Goal: Transaction & Acquisition: Subscribe to service/newsletter

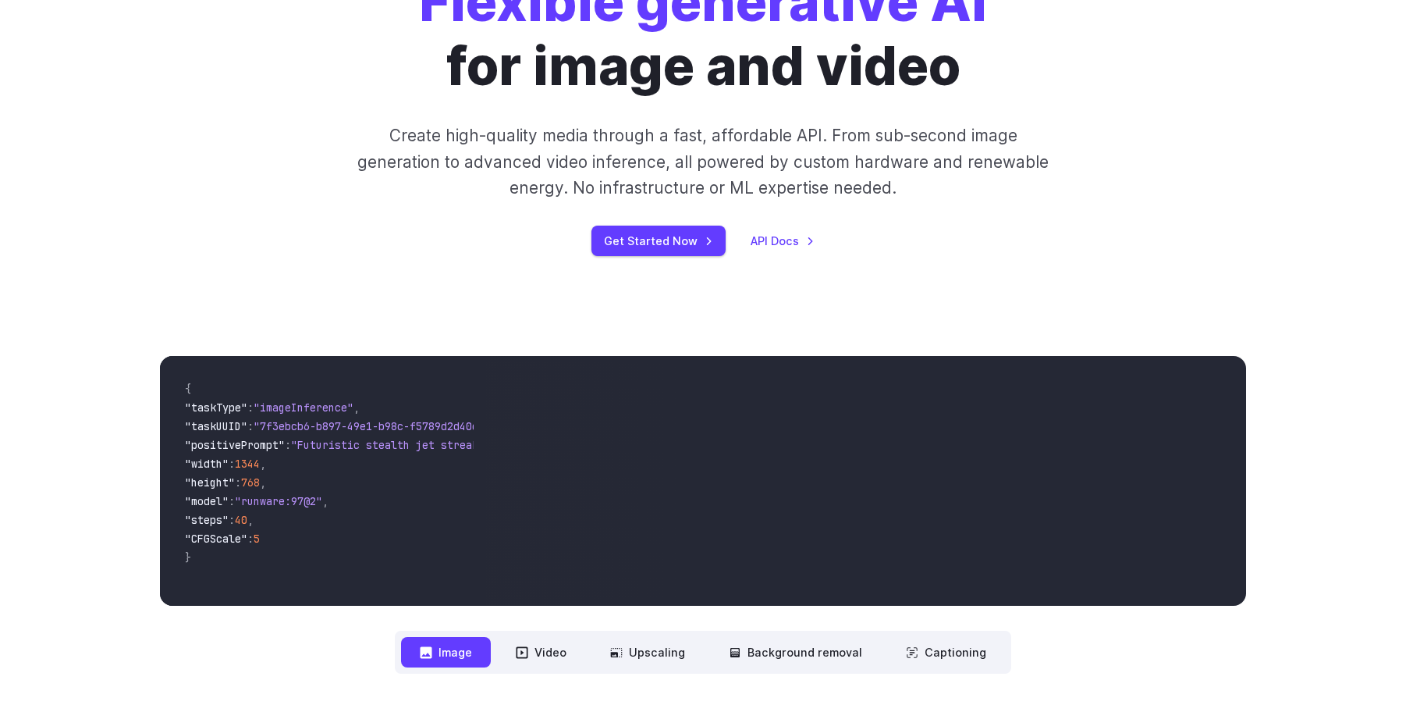
scroll to position [390, 0]
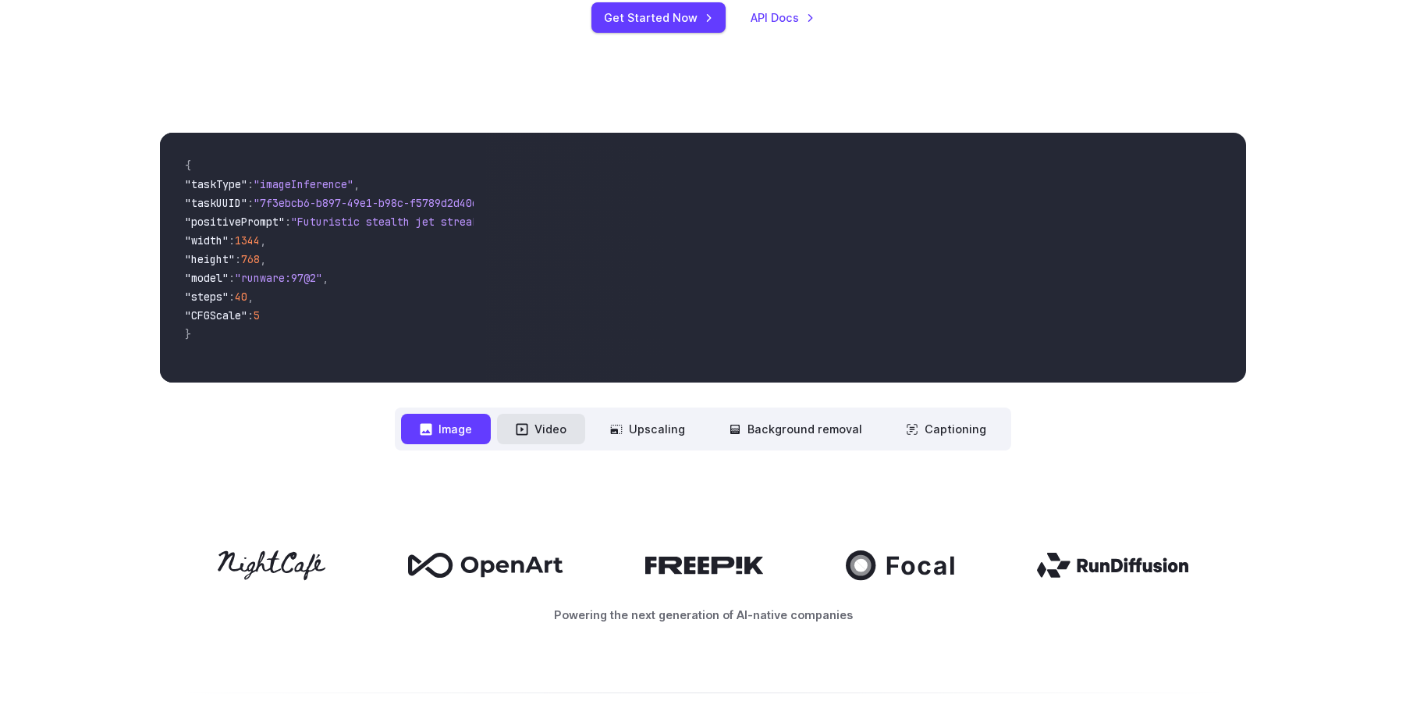
click at [549, 423] on button "Video" at bounding box center [541, 429] width 88 height 30
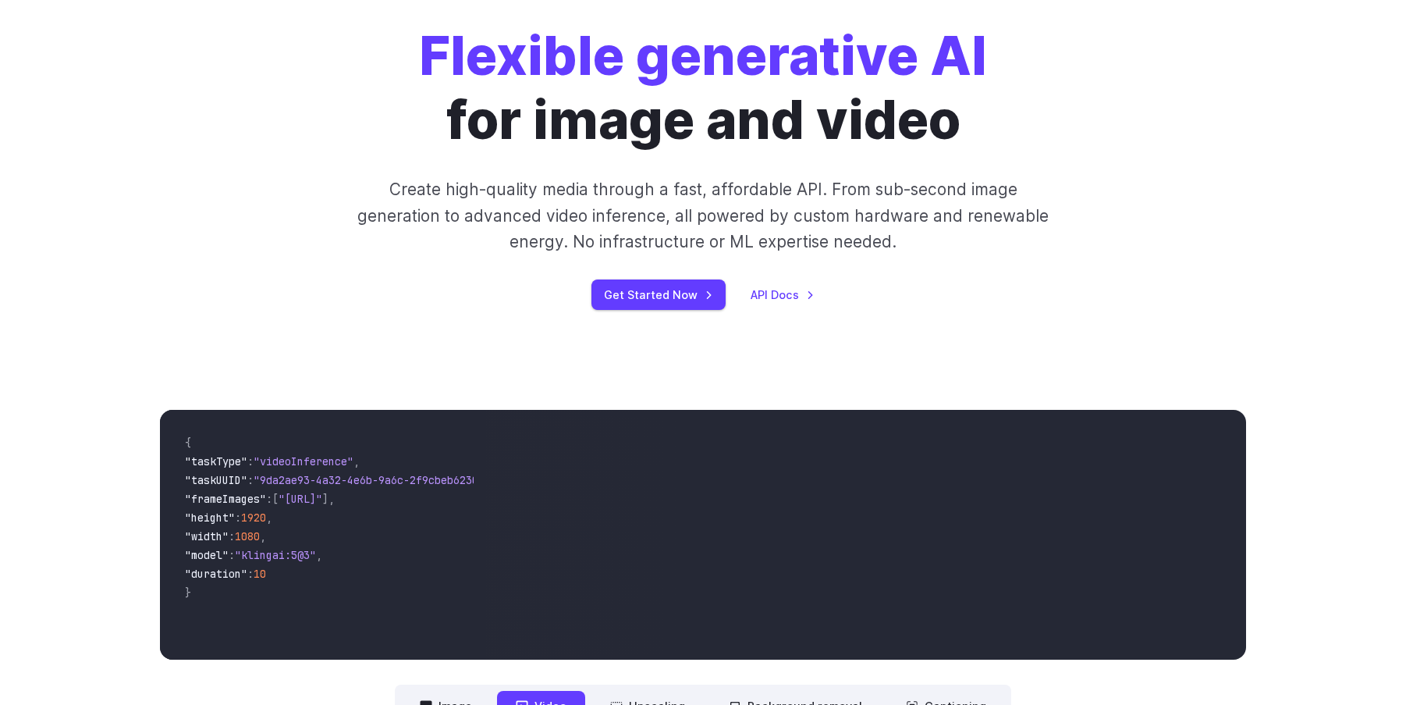
scroll to position [0, 0]
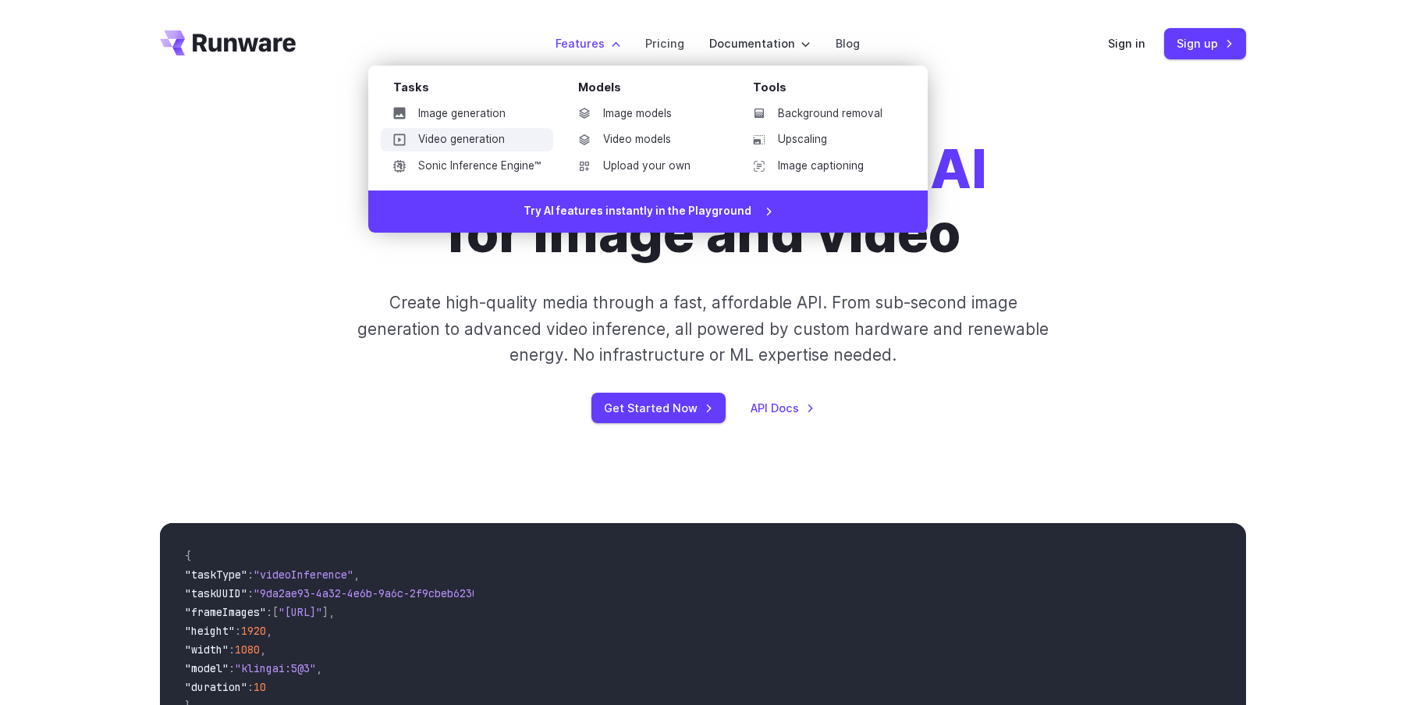
click at [496, 142] on link "Video generation" at bounding box center [467, 139] width 172 height 23
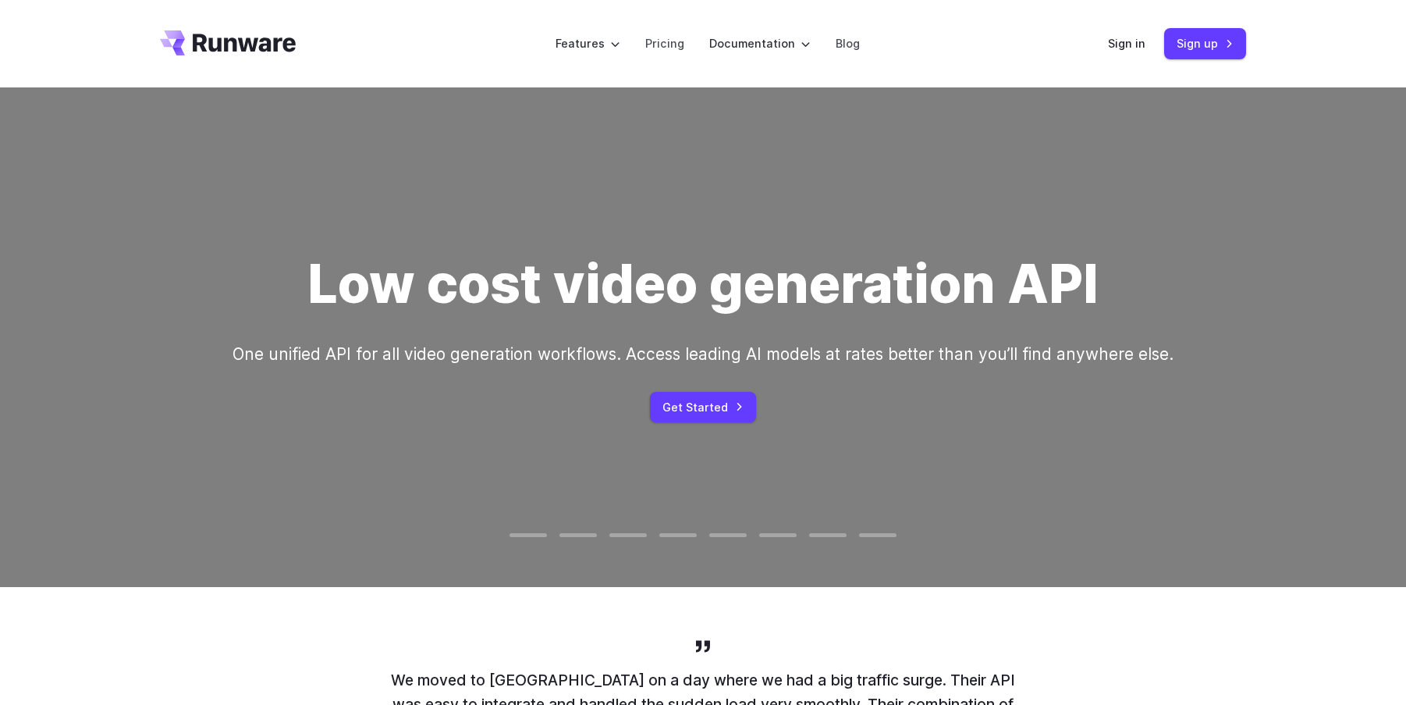
click at [725, 424] on video at bounding box center [703, 337] width 1406 height 703
click at [714, 411] on link "Get Started" at bounding box center [703, 407] width 106 height 30
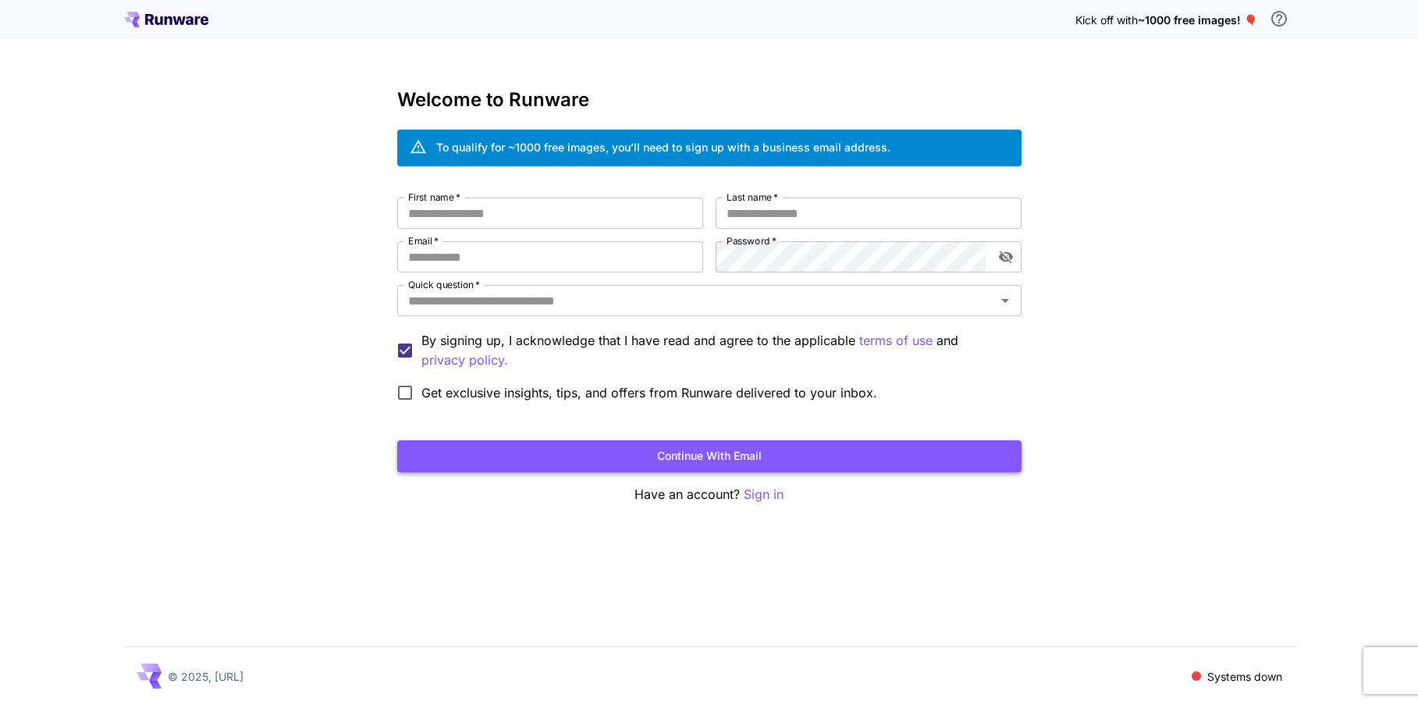
click at [695, 469] on button "Continue with email" at bounding box center [709, 456] width 624 height 32
click at [752, 500] on p "Sign in" at bounding box center [764, 495] width 40 height 20
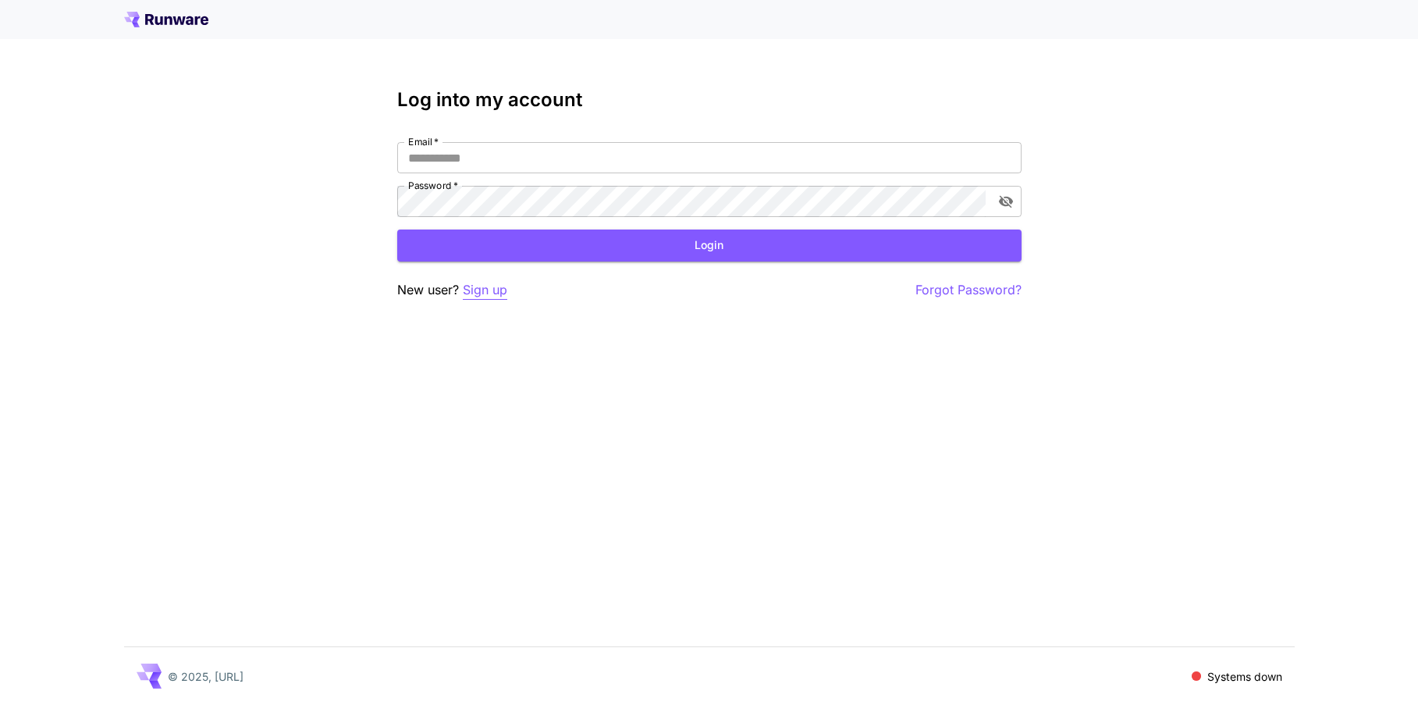
click at [467, 290] on p "Sign up" at bounding box center [485, 290] width 44 height 20
